Goal: Communication & Community: Participate in discussion

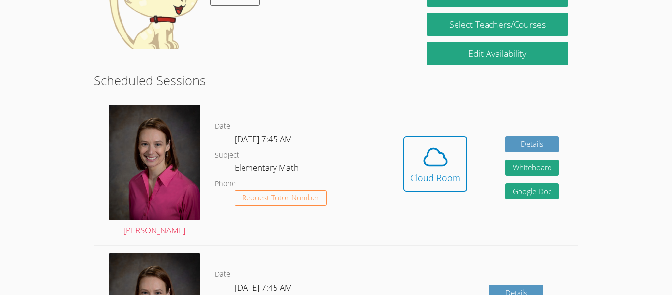
scroll to position [208, 0]
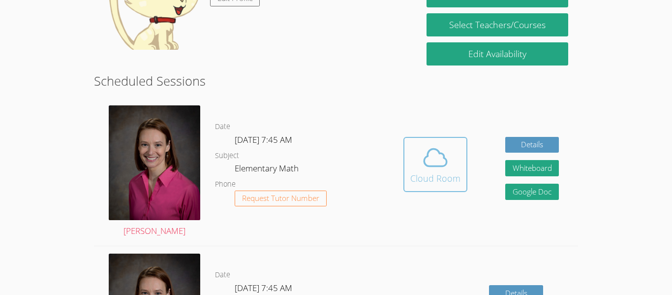
click at [421, 175] on div "Cloud Room" at bounding box center [436, 178] width 50 height 14
click at [443, 170] on icon at bounding box center [436, 158] width 28 height 28
click at [428, 141] on button "Cloud Room" at bounding box center [436, 164] width 64 height 55
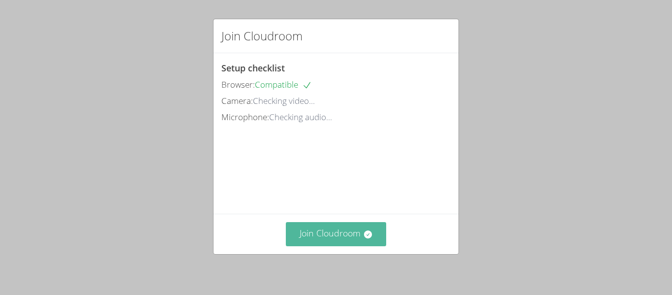
click at [350, 223] on button "Join Cloudroom" at bounding box center [336, 234] width 101 height 24
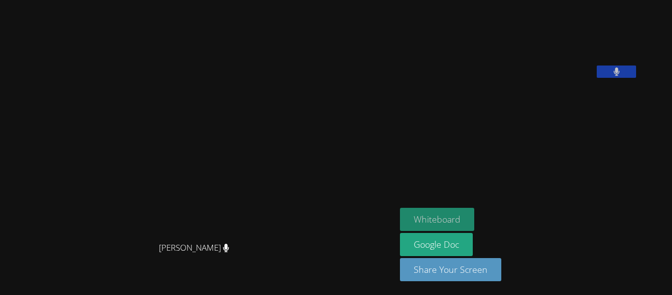
click at [471, 223] on button "Whiteboard" at bounding box center [437, 219] width 74 height 23
click at [480, 78] on video at bounding box center [474, 41] width 148 height 74
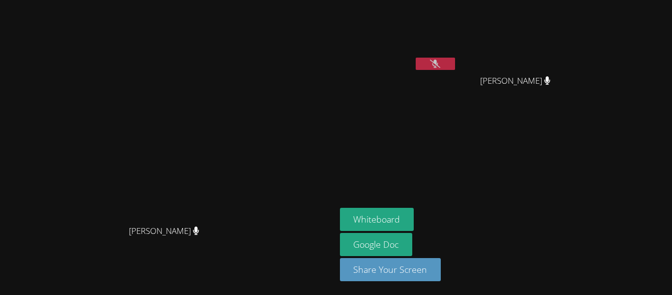
click at [441, 63] on icon at bounding box center [435, 64] width 10 height 8
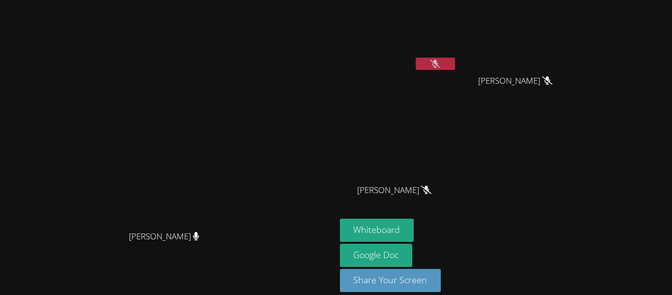
click at [457, 51] on video at bounding box center [398, 37] width 117 height 66
click at [441, 65] on icon at bounding box center [435, 64] width 10 height 8
click at [457, 56] on video at bounding box center [398, 37] width 117 height 66
click at [439, 64] on icon at bounding box center [435, 64] width 6 height 8
click at [441, 62] on icon at bounding box center [435, 64] width 10 height 8
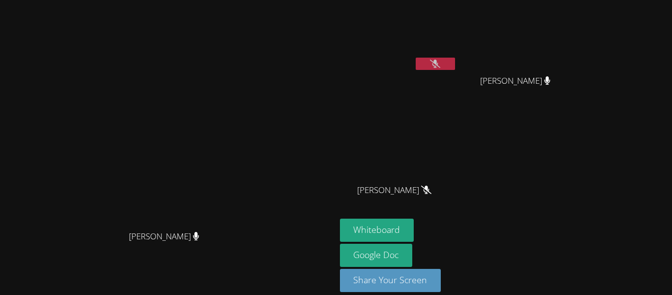
scroll to position [0, 0]
click at [457, 55] on video at bounding box center [398, 36] width 117 height 66
click at [439, 60] on icon at bounding box center [435, 63] width 6 height 8
click at [455, 59] on button at bounding box center [435, 63] width 39 height 12
click at [455, 61] on button at bounding box center [435, 63] width 39 height 12
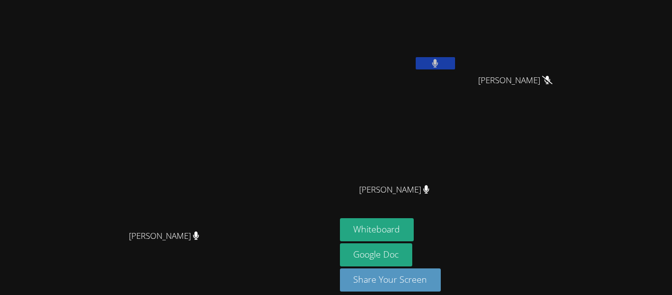
click at [430, 191] on icon at bounding box center [427, 189] width 6 height 8
click at [553, 82] on icon at bounding box center [547, 80] width 10 height 8
click at [553, 81] on icon at bounding box center [547, 80] width 10 height 8
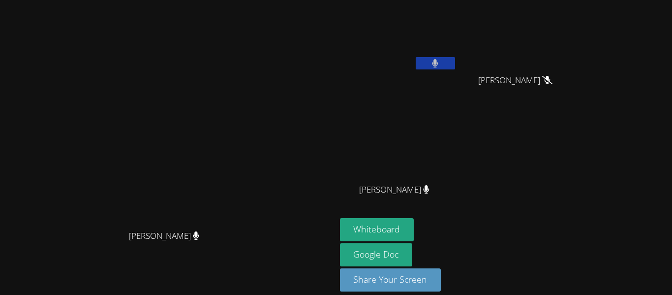
click at [553, 81] on icon at bounding box center [547, 80] width 10 height 8
click at [553, 76] on icon at bounding box center [547, 80] width 10 height 8
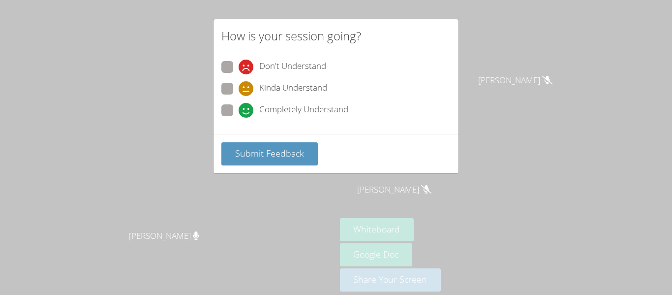
click at [239, 118] on span at bounding box center [239, 118] width 0 height 0
click at [239, 107] on input "Completely Understand" at bounding box center [243, 108] width 8 height 8
radio input "true"
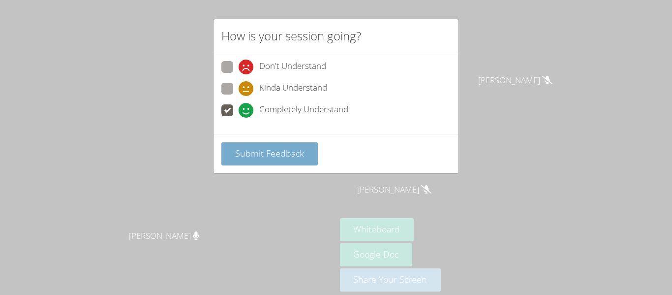
click at [266, 149] on span "Submit Feedback" at bounding box center [269, 153] width 69 height 12
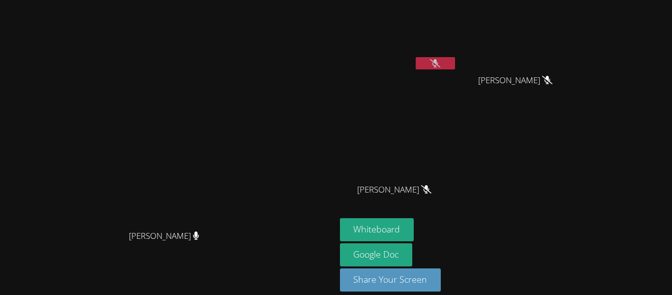
click at [455, 58] on button at bounding box center [435, 63] width 39 height 12
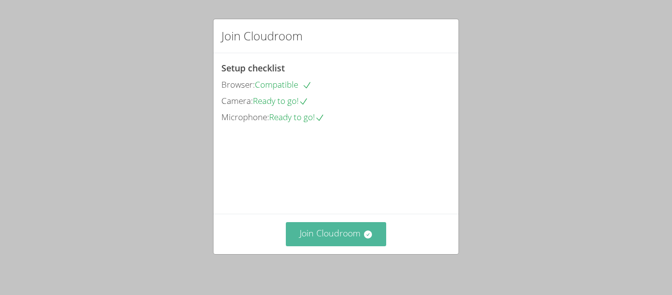
click at [367, 233] on icon at bounding box center [368, 234] width 8 height 8
